Goal: Information Seeking & Learning: Learn about a topic

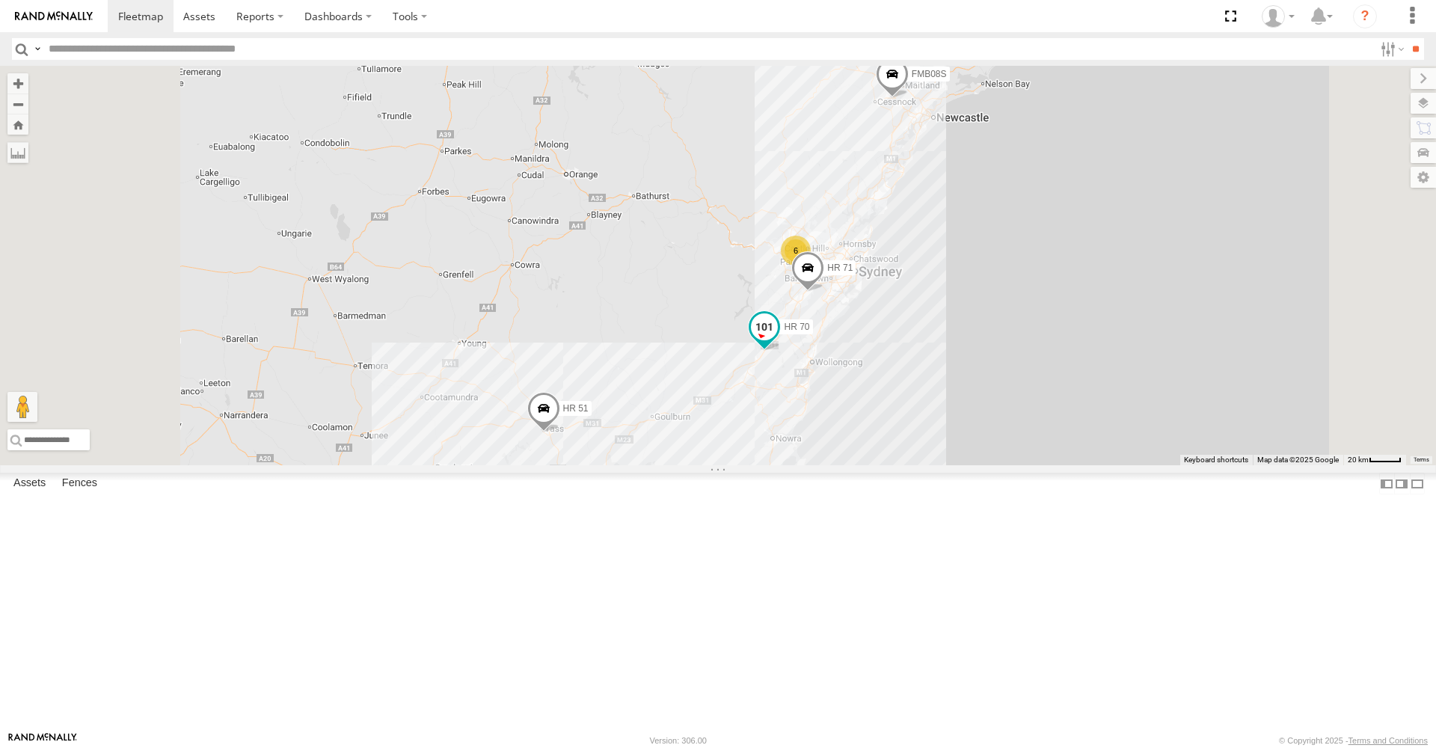
click at [778, 340] on span at bounding box center [764, 326] width 27 height 27
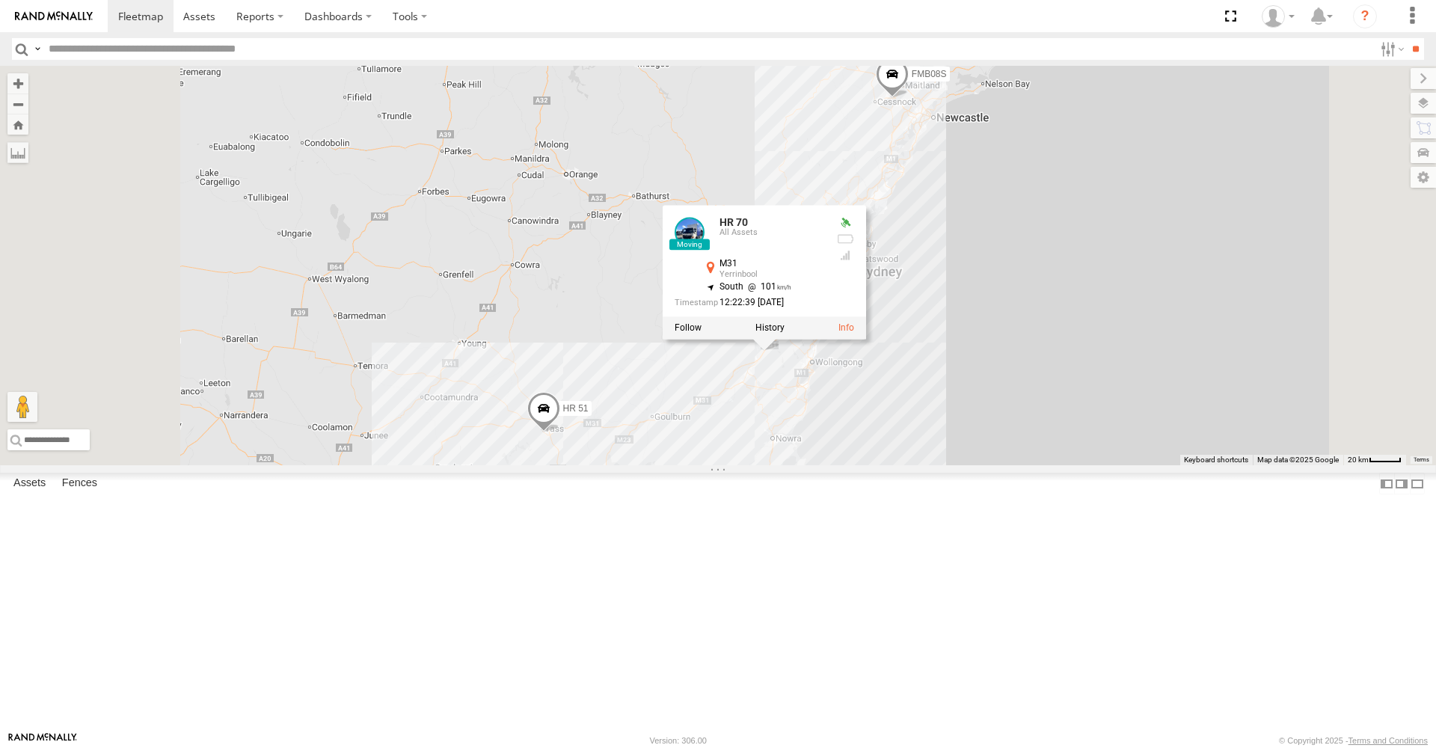
click at [866, 465] on div "6 HR 51 FMB08S HR 70 HR 71 HR 70 All Assets M31 Yerrinbool -34.35597 , 150.5428…" at bounding box center [718, 265] width 1436 height 399
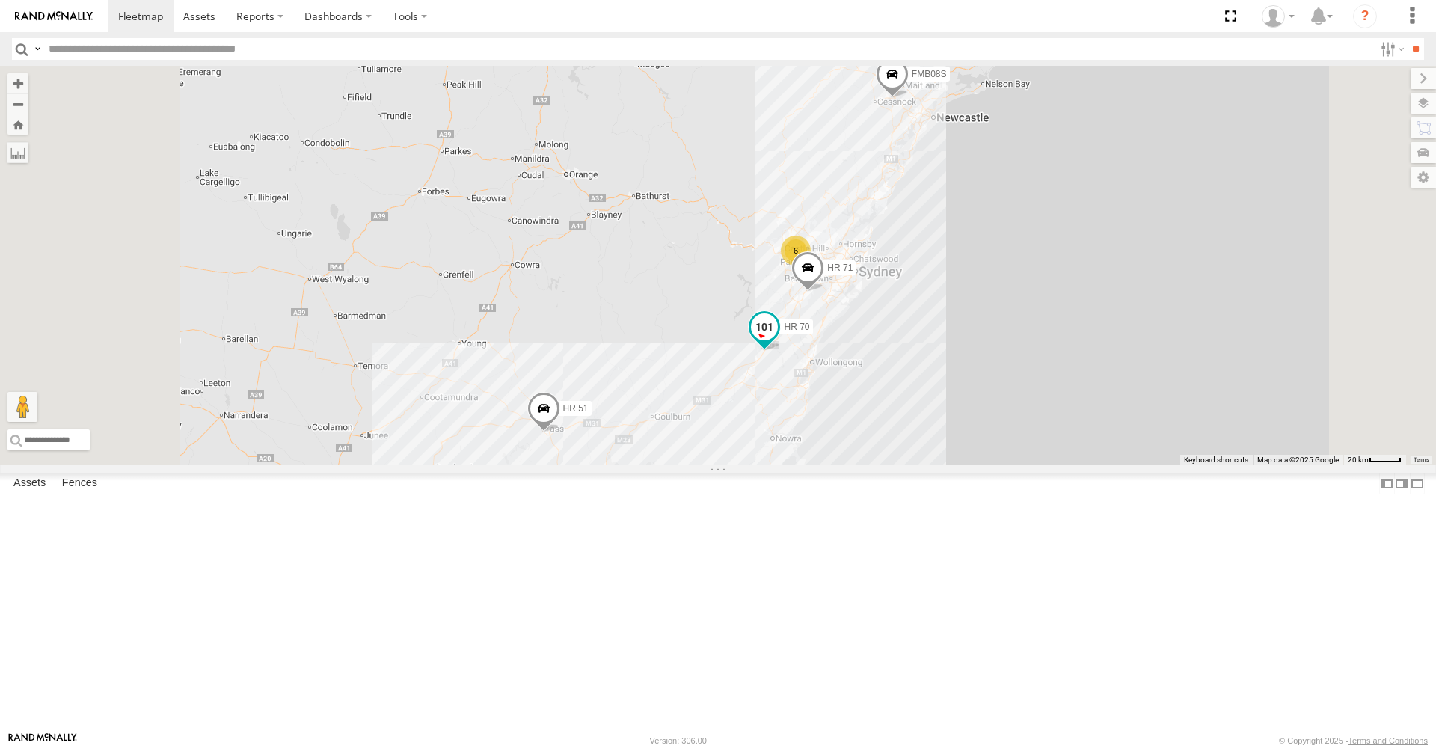
click at [778, 340] on span at bounding box center [764, 326] width 27 height 27
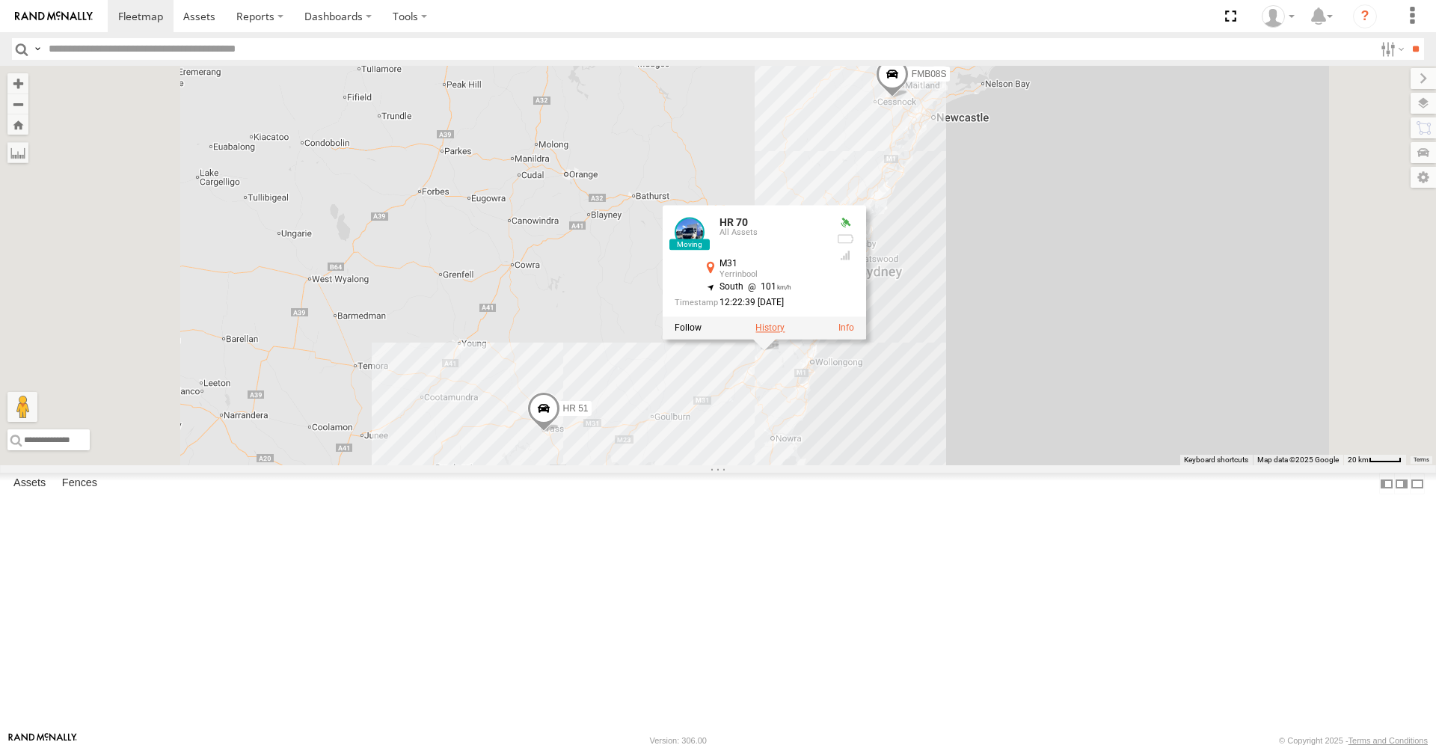
click at [784, 333] on label at bounding box center [769, 328] width 29 height 10
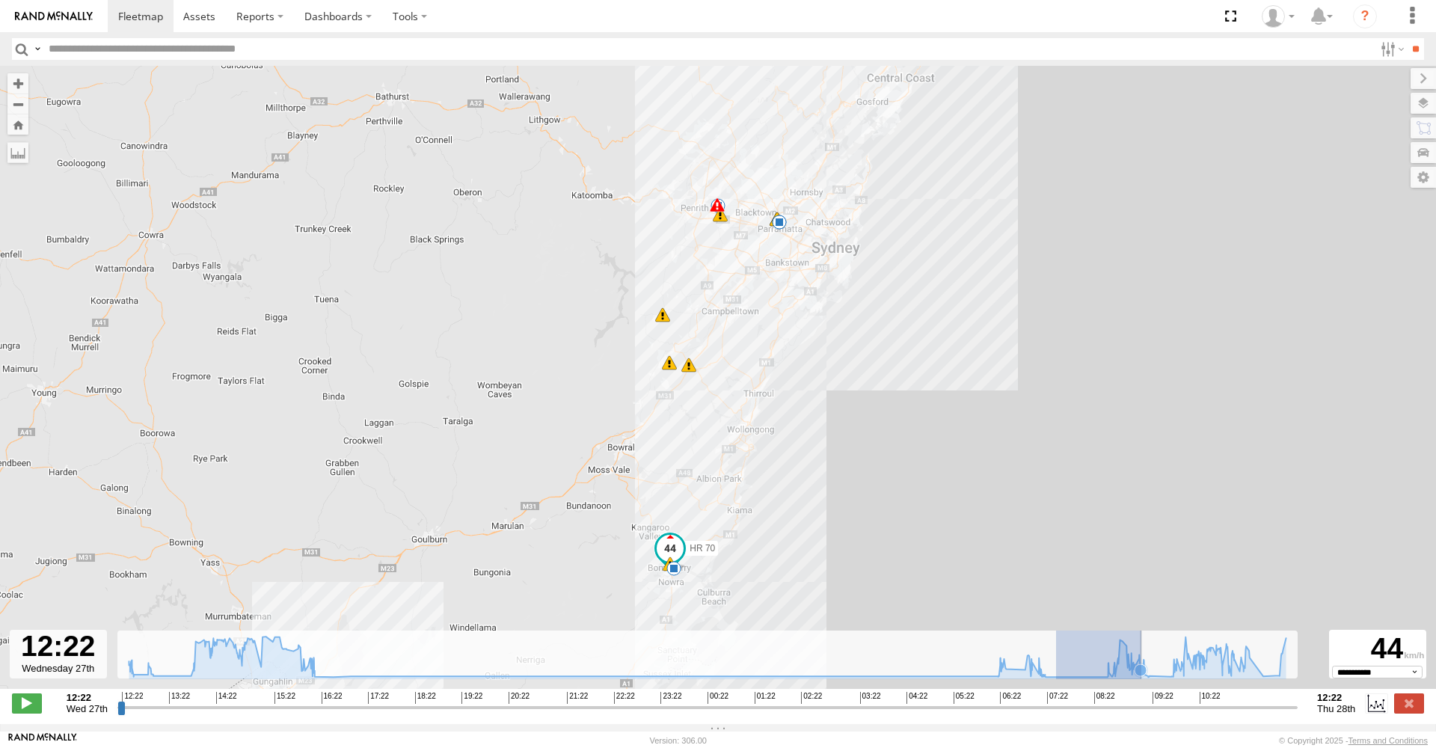
drag, startPoint x: 1056, startPoint y: 682, endPoint x: 1141, endPoint y: 671, distance: 85.9
click at [1141, 671] on g at bounding box center [707, 657] width 1172 height 43
type input "**********"
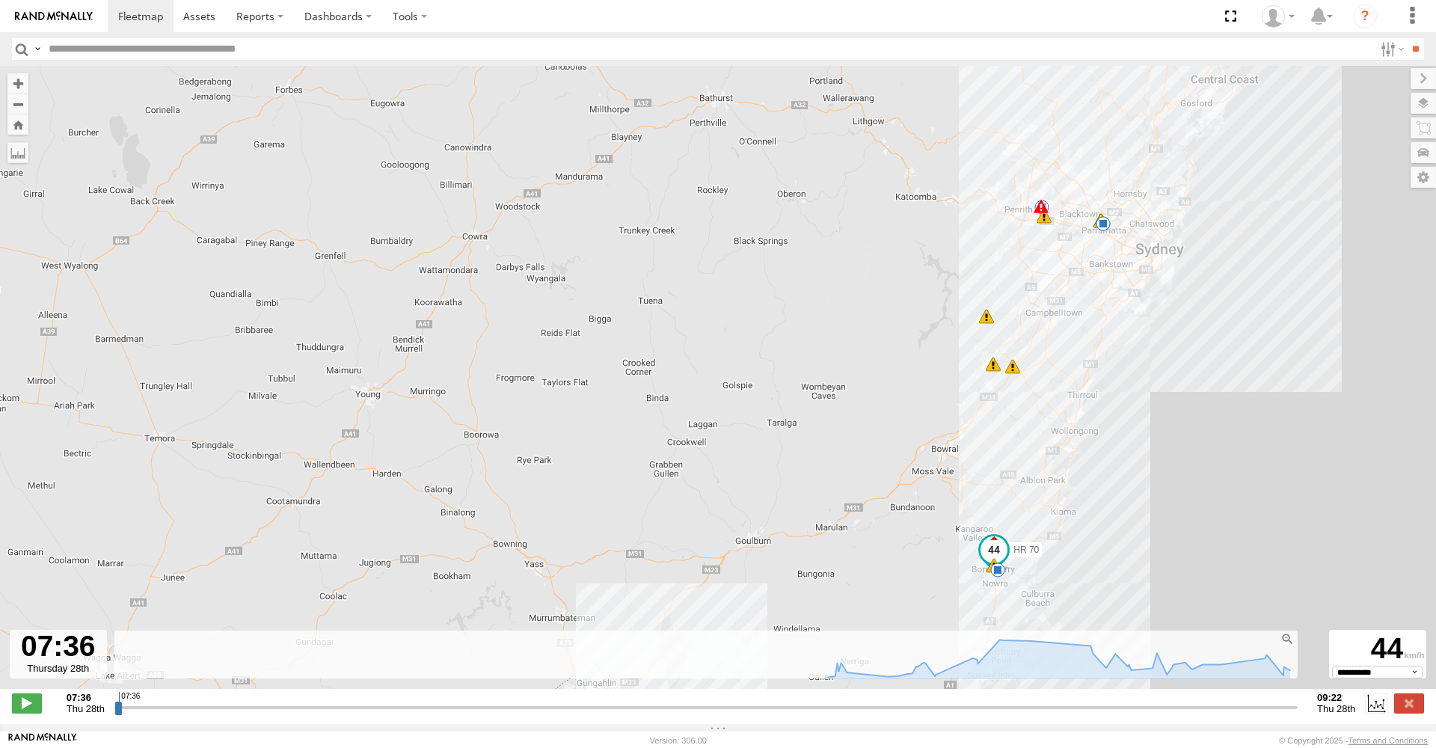
drag, startPoint x: 833, startPoint y: 686, endPoint x: 1158, endPoint y: 687, distance: 325.3
click at [1158, 687] on div "HR 70 12:26 Wed 12:57 Wed 15:07 Wed 05:57 Thu 11:03 Thu 11:29 Thu 5 07:35 Thu 0…" at bounding box center [718, 385] width 1436 height 639
click at [1275, 674] on icon at bounding box center [1058, 657] width 476 height 37
click at [1291, 679] on g at bounding box center [1058, 659] width 476 height 40
click at [53, 13] on img at bounding box center [54, 16] width 78 height 10
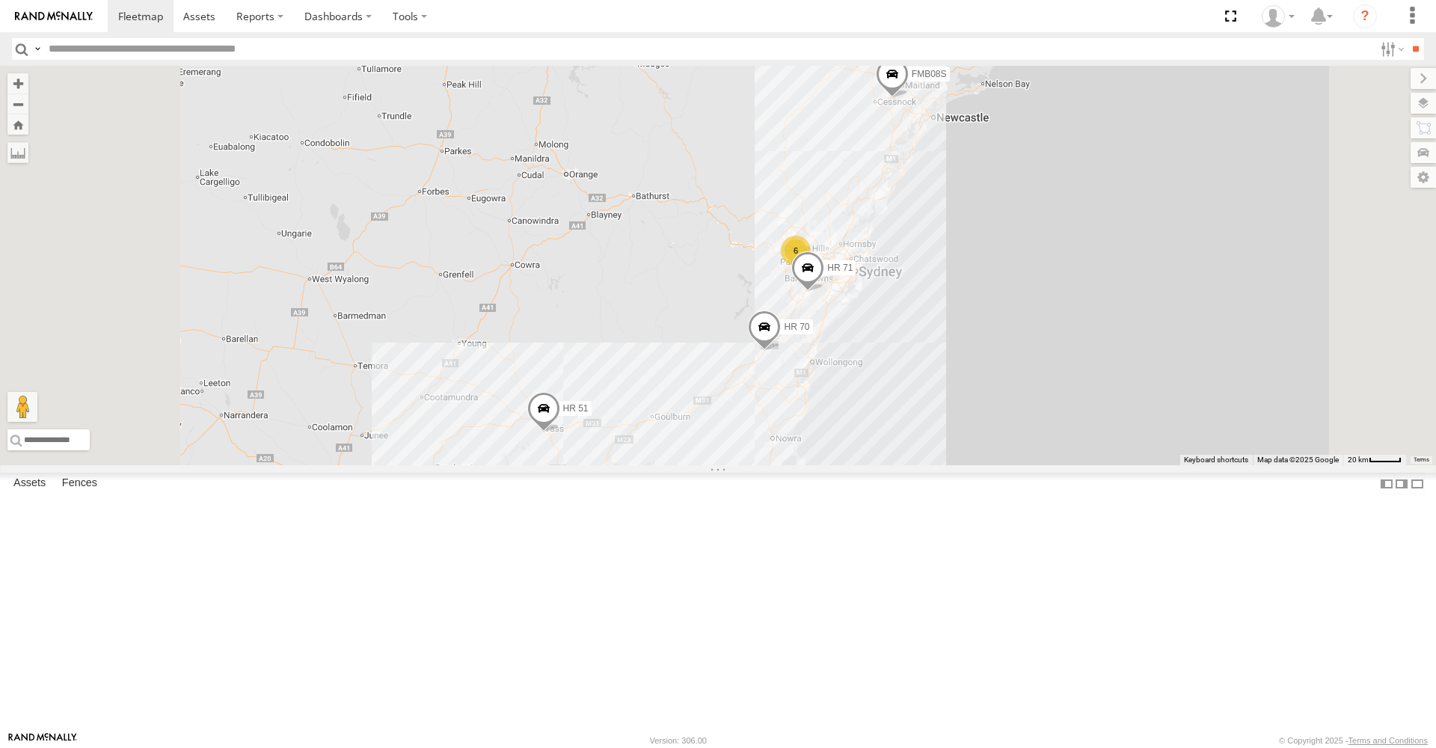
click at [781, 351] on span at bounding box center [764, 330] width 33 height 40
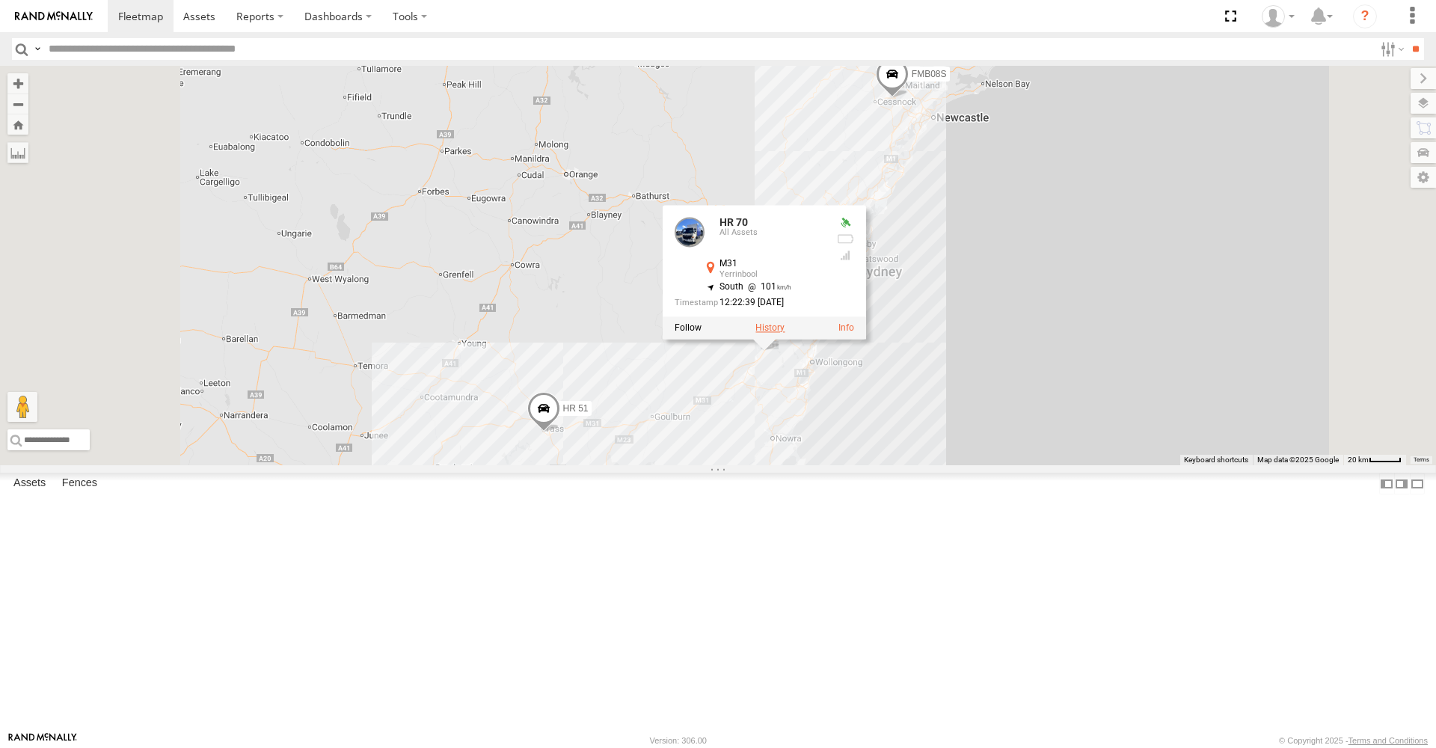
click at [784, 333] on label at bounding box center [769, 328] width 29 height 10
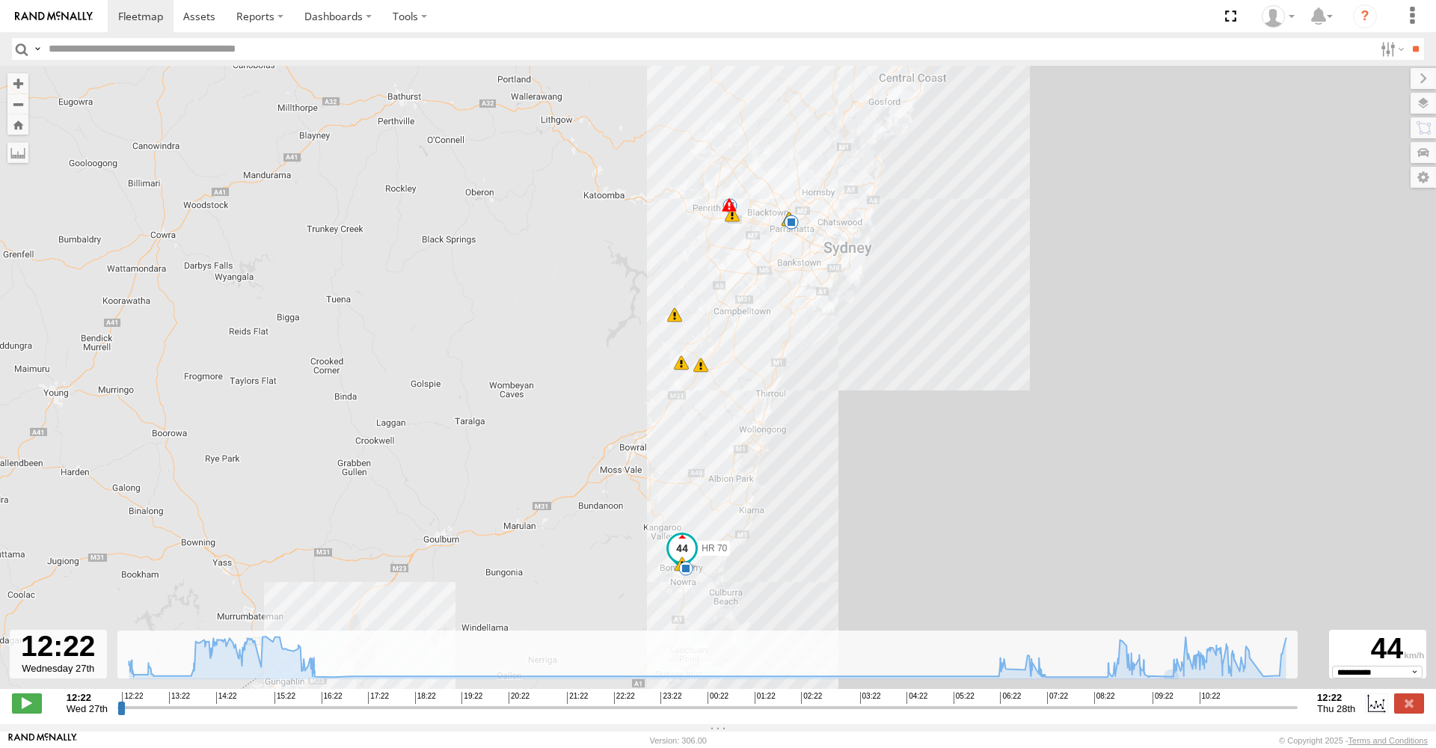
drag, startPoint x: 1003, startPoint y: 686, endPoint x: 1016, endPoint y: 686, distance: 13.5
click at [1016, 686] on div "HR 70 12:26 Wed 12:57 Wed 15:07 Wed 05:57 Thu 11:03 Thu 11:29 Thu 5 07:35 Thu 0…" at bounding box center [718, 385] width 1436 height 639
drag, startPoint x: 1028, startPoint y: 683, endPoint x: 1264, endPoint y: 681, distance: 235.5
click at [1264, 681] on g at bounding box center [707, 659] width 1172 height 47
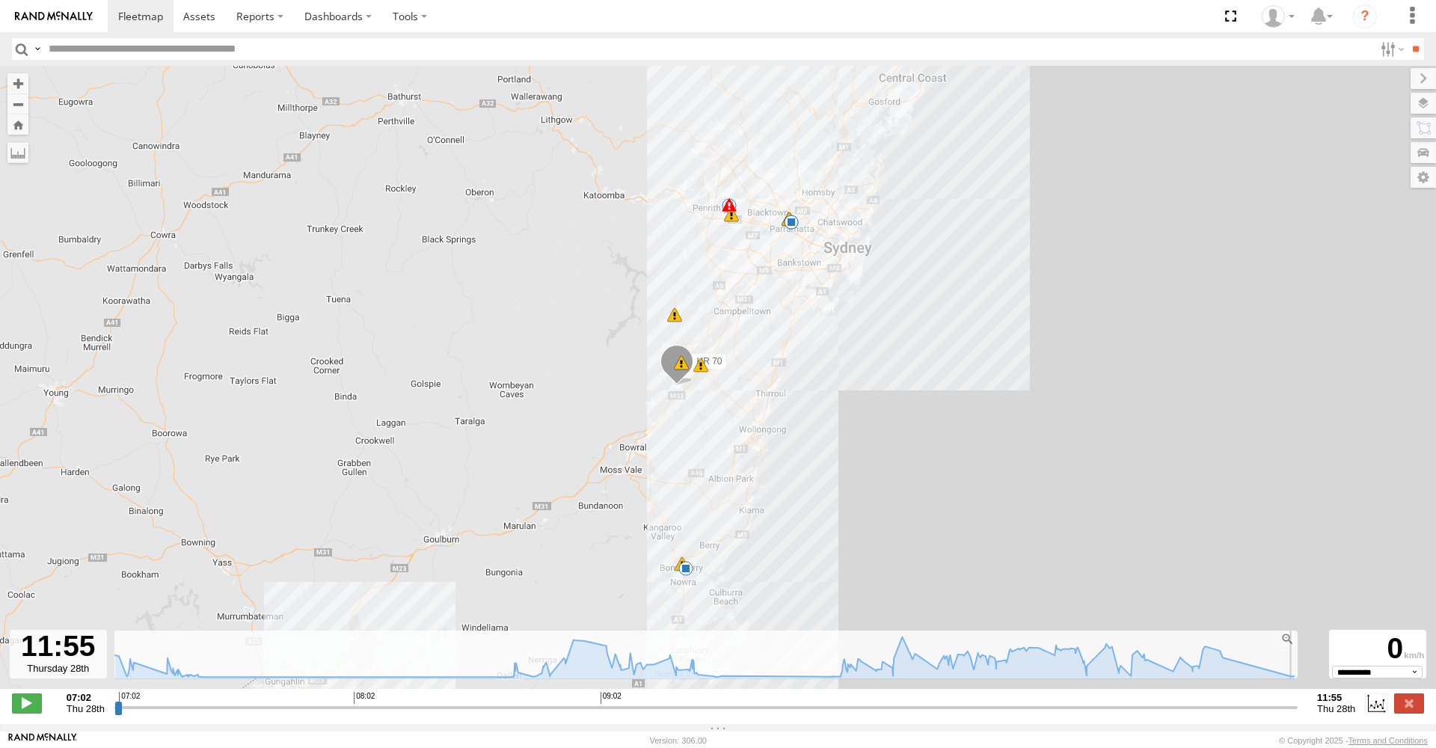
drag, startPoint x: 120, startPoint y: 716, endPoint x: 1315, endPoint y: 608, distance: 1199.8
click at [1314, 609] on div "← Move left → Move right ↑ Move up ↓ Move down + Zoom in - Zoom out Home Jump l…" at bounding box center [718, 395] width 1436 height 658
drag, startPoint x: 1291, startPoint y: 716, endPoint x: 0, endPoint y: 741, distance: 1291.6
type input "**********"
click at [0, 746] on body at bounding box center [718, 374] width 1436 height 748
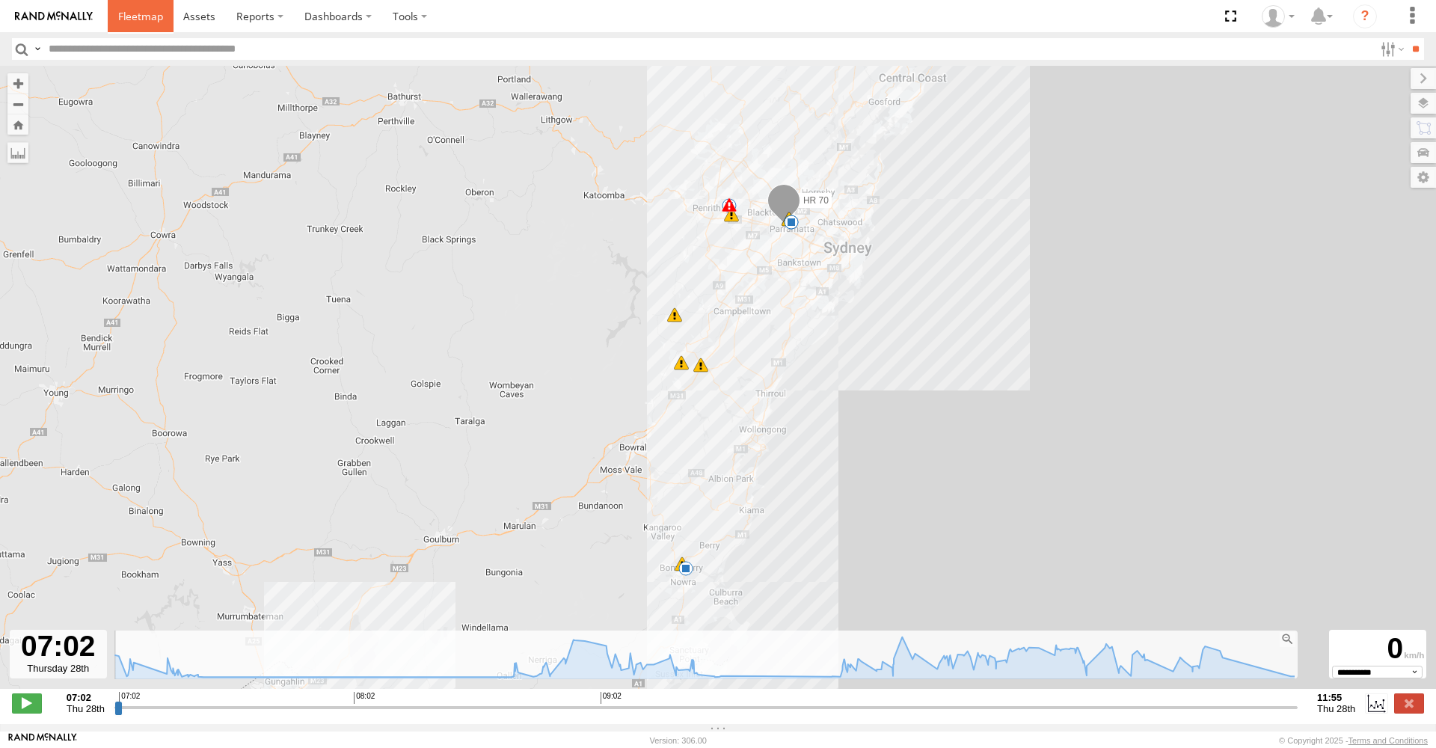
click at [135, 9] on span at bounding box center [140, 16] width 45 height 14
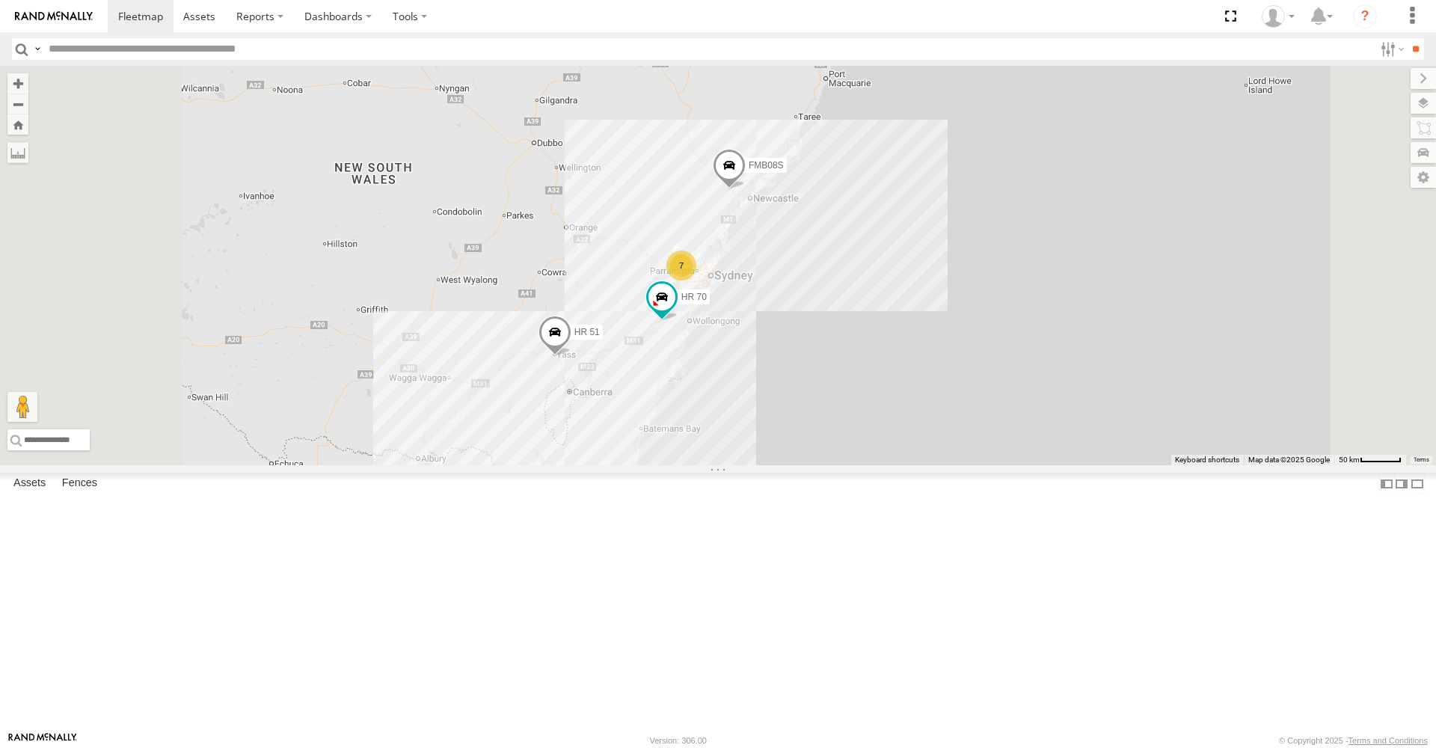
click at [815, 282] on div "HR 51 FMB08S HR 70 7" at bounding box center [718, 265] width 1436 height 399
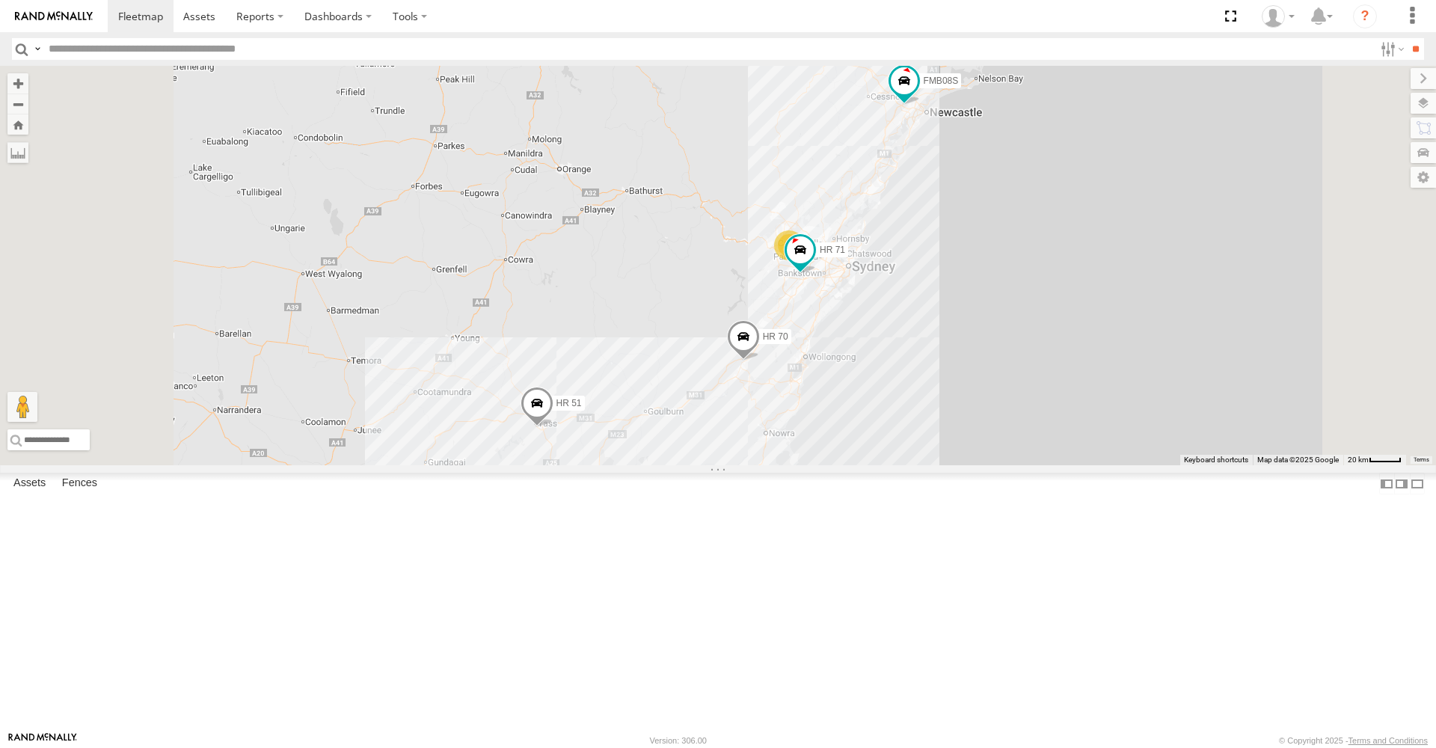
click at [553, 427] on span at bounding box center [536, 407] width 33 height 40
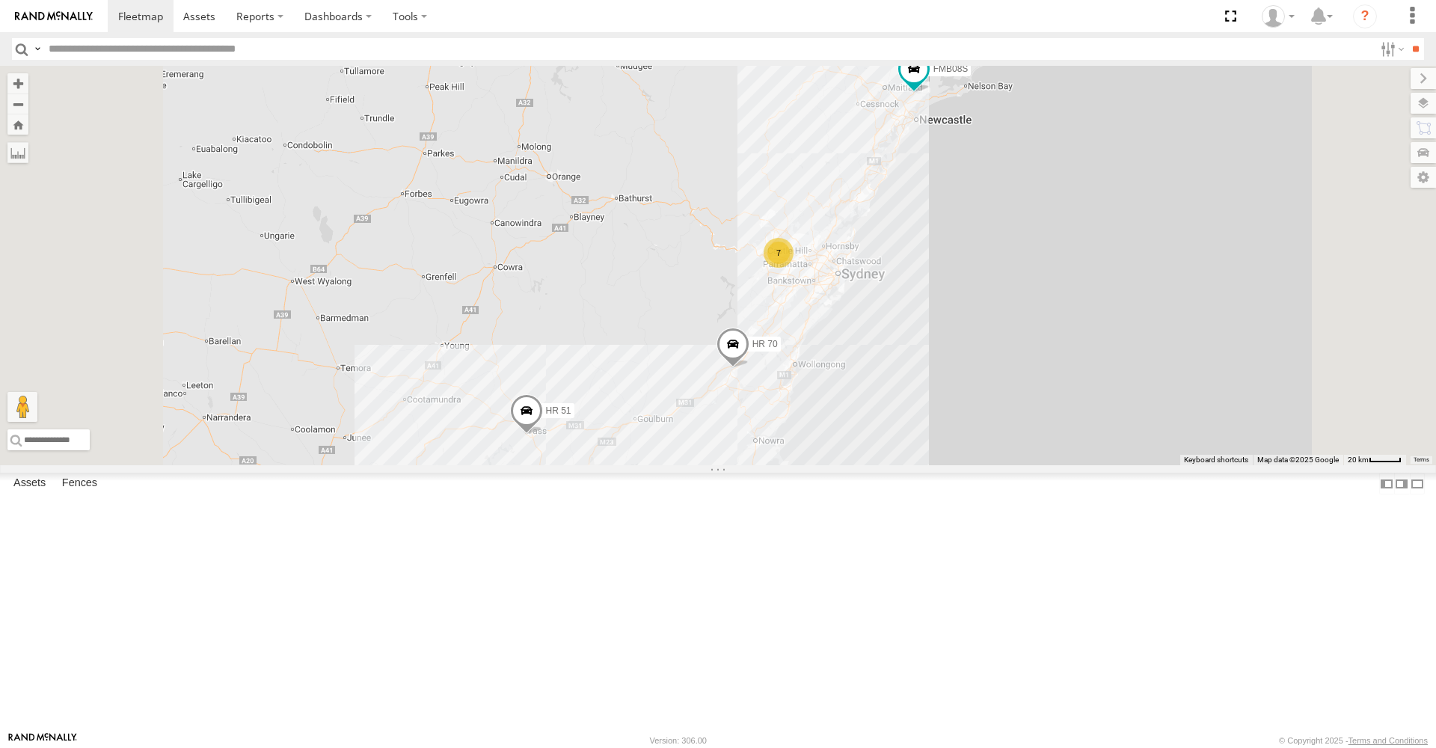
click at [543, 434] on span at bounding box center [526, 414] width 33 height 40
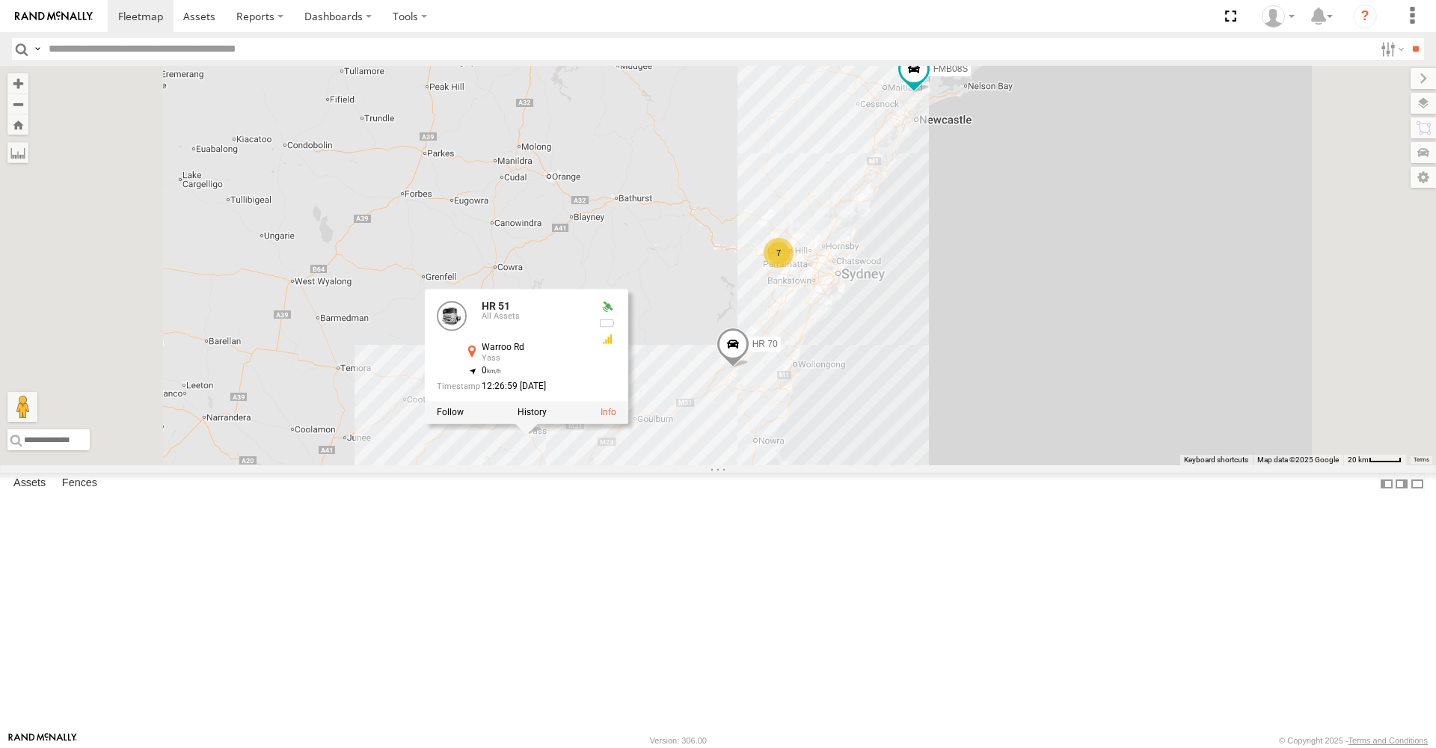
click at [0, 0] on div "FMB08S All Assets Pacific Hwy Heatherbrae -32.78632 151.73102 Video HR 71 All A…" at bounding box center [0, 0] width 0 height 0
click at [1287, 292] on div "7 HR 51 FMB08S HR 70 HR 51 All Assets Warroo Rd Yass -34.84976 , 148.9169 0 12:…" at bounding box center [718, 265] width 1436 height 399
